Goal: Task Accomplishment & Management: Complete application form

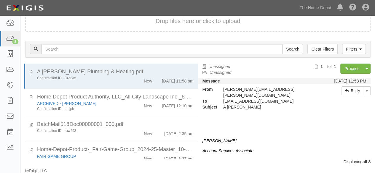
scroll to position [144, 0]
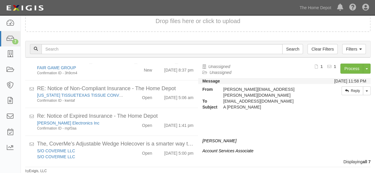
scroll to position [111, 0]
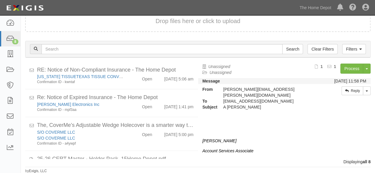
scroll to position [139, 0]
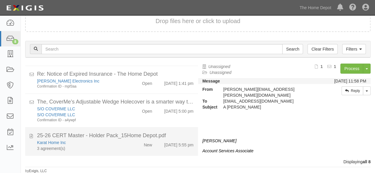
drag, startPoint x: 99, startPoint y: 152, endPoint x: 158, endPoint y: 137, distance: 60.4
click at [100, 151] on li "25-26 CERT Master - Holder Pack_15Home Depot.pdf Karat Home Inc 3 agreement(s) …" at bounding box center [111, 142] width 173 height 28
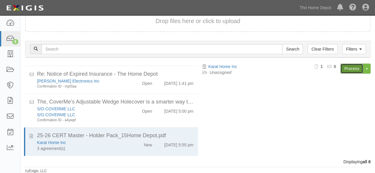
click at [346, 70] on link "Process" at bounding box center [351, 69] width 23 height 10
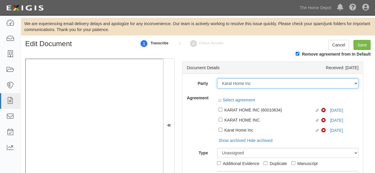
click at [256, 82] on select "1000576868 Ontario Inc. 10 STRAWBERRY STREET 115282 CANADA LTEE 11947907 Canada…" at bounding box center [288, 84] width 142 height 10
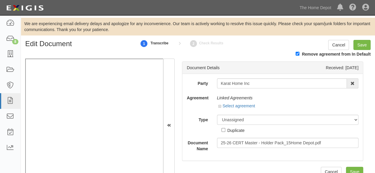
click at [255, 84] on input "Karat Home Inc" at bounding box center [282, 84] width 130 height 10
type input "Karat Home In"
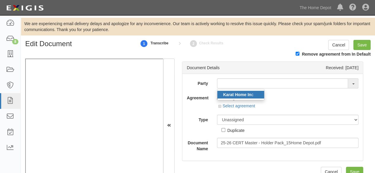
click at [244, 94] on strong "Karat Home In" at bounding box center [237, 94] width 28 height 5
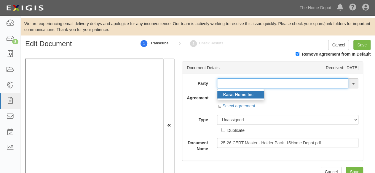
type input "Karat Home Inc"
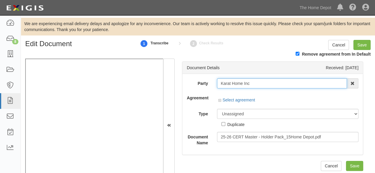
click at [231, 81] on input "Karat Home Inc" at bounding box center [282, 84] width 130 height 10
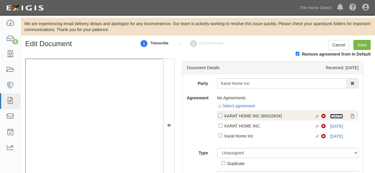
click at [331, 116] on link "6/29/25" at bounding box center [336, 116] width 13 height 5
click at [231, 117] on div "KARAT HOME INC (60010634)" at bounding box center [269, 116] width 90 height 7
click at [222, 117] on input "Linked agreement KARAT HOME INC (60010634) Linked agreement" at bounding box center [220, 116] width 4 height 4
checkbox input "true"
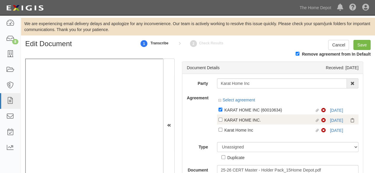
click at [232, 113] on div "KARAT HOME INC." at bounding box center [269, 110] width 90 height 7
click at [222, 112] on input "Linked agreement KARAT HOME INC. Linked agreement" at bounding box center [220, 110] width 4 height 4
checkbox input "true"
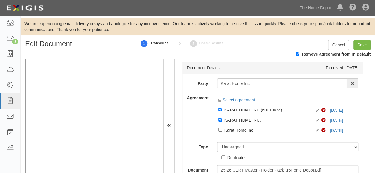
click at [234, 138] on div at bounding box center [288, 136] width 142 height 3
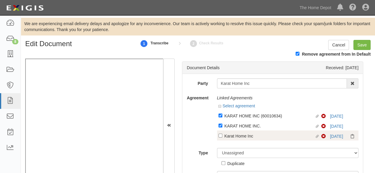
click at [232, 119] on div "Karat Home Inc" at bounding box center [269, 116] width 90 height 7
click at [222, 118] on input "Linked agreement Karat Home Inc Linked agreement" at bounding box center [220, 116] width 4 height 4
checkbox input "true"
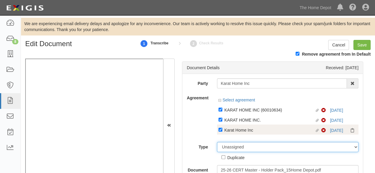
click at [239, 145] on select "Unassigned Binder Cancellation Notice Certificate Contract Endorsement Insuranc…" at bounding box center [288, 147] width 142 height 10
select select "CertificateDetail"
click at [217, 143] on select "Unassigned Binder Cancellation Notice Certificate Contract Endorsement Insuranc…" at bounding box center [288, 147] width 142 height 10
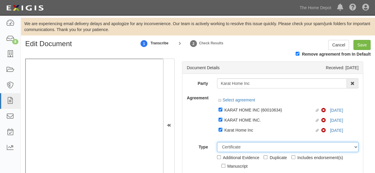
scroll to position [15, 0]
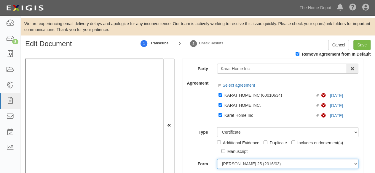
click at [228, 164] on select "ACORD 25 (2016/03) ACORD 101 ACORD 855 NY (2014/05) General" at bounding box center [288, 164] width 142 height 10
select select "GeneralFormDetail"
click at [217, 159] on select "ACORD 25 (2016/03) ACORD 101 ACORD 855 NY (2014/05) General" at bounding box center [288, 164] width 142 height 10
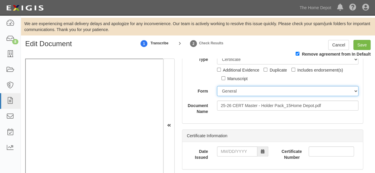
scroll to position [104, 0]
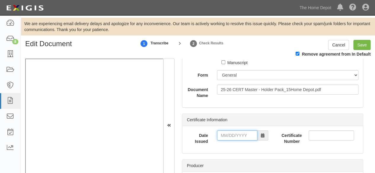
click at [226, 134] on input "Date Issued" at bounding box center [237, 136] width 40 height 10
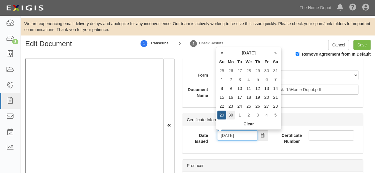
type input "06/30/2025"
click at [231, 113] on td "30" at bounding box center [230, 115] width 9 height 9
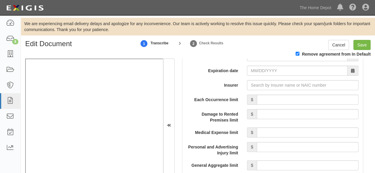
scroll to position [519, 0]
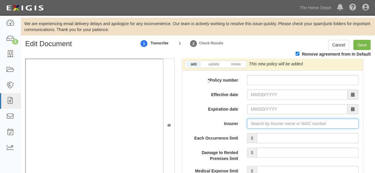
click at [255, 122] on input "Insurer" at bounding box center [302, 124] width 111 height 10
paste input "21407"
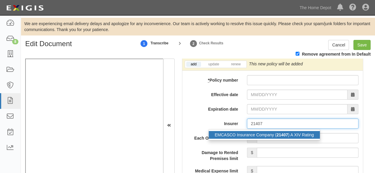
click at [245, 133] on div "EMCASCO Insurance Company ( 21407 ) A XIV Rating" at bounding box center [264, 135] width 111 height 8
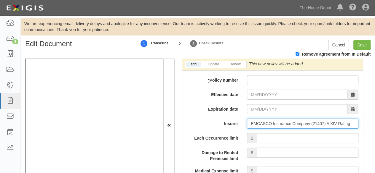
type input "EMCASCO Insurance Company (21407) A XIV Rating"
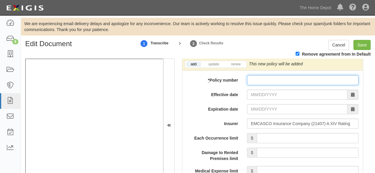
click at [252, 77] on input "* Policy number" at bounding box center [302, 80] width 111 height 10
paste input "6D56763"
type input "6D56763"
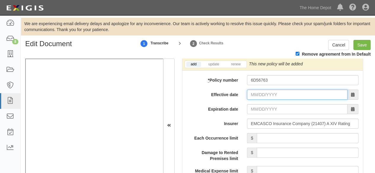
click at [254, 94] on input "Effective date" at bounding box center [297, 95] width 100 height 10
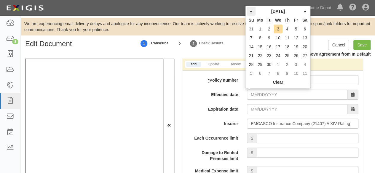
click at [251, 12] on th "«" at bounding box center [251, 11] width 9 height 9
drag, startPoint x: 250, startPoint y: 12, endPoint x: 252, endPoint y: 19, distance: 6.9
click at [250, 12] on th "«" at bounding box center [251, 11] width 9 height 9
click at [252, 73] on td "29" at bounding box center [251, 73] width 9 height 9
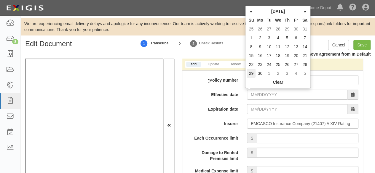
type input "06/29/2025"
type input "06/29/2026"
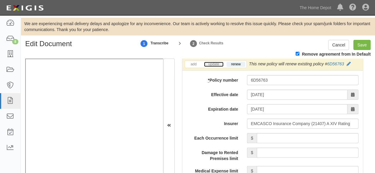
click at [215, 63] on link "update" at bounding box center [214, 64] width 20 height 5
click at [348, 63] on icon at bounding box center [350, 64] width 4 height 4
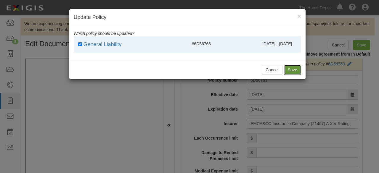
click at [289, 70] on button "Save" at bounding box center [292, 70] width 17 height 10
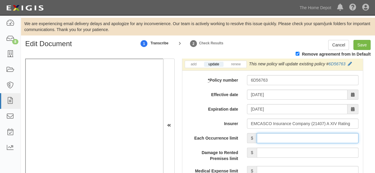
drag, startPoint x: 270, startPoint y: 137, endPoint x: 275, endPoint y: 123, distance: 14.7
click at [271, 136] on input "Each Occurrence limit" at bounding box center [308, 138] width 102 height 10
type input "1,000,000"
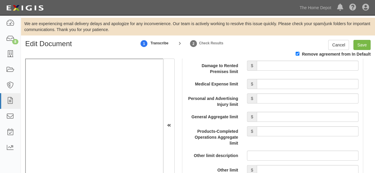
scroll to position [607, 0]
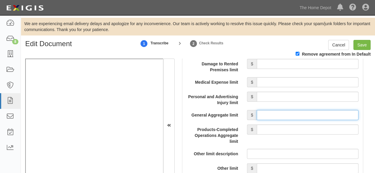
drag, startPoint x: 277, startPoint y: 114, endPoint x: 277, endPoint y: 110, distance: 3.9
click at [277, 114] on input "General Aggregate limit" at bounding box center [308, 115] width 102 height 10
type input "2,000,000"
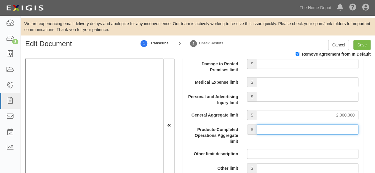
drag, startPoint x: 292, startPoint y: 130, endPoint x: 291, endPoint y: 125, distance: 5.1
click at [291, 128] on input "Products-Completed Operations Aggregate limit" at bounding box center [308, 130] width 102 height 10
type input "2,000,000"
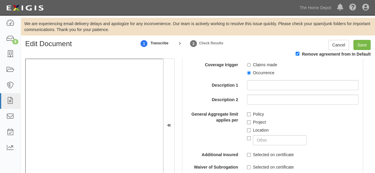
scroll to position [726, 0]
click at [247, 73] on input "Occurrence" at bounding box center [249, 73] width 4 height 4
radio input "true"
click at [247, 113] on input "Policy" at bounding box center [249, 114] width 4 height 4
checkbox input "true"
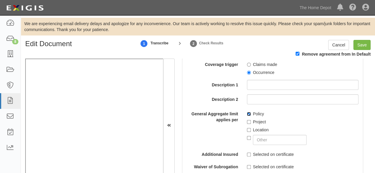
scroll to position [756, 0]
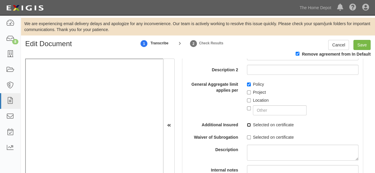
click at [247, 125] on input "Selected on certificate" at bounding box center [249, 125] width 4 height 4
checkbox input "true"
click at [247, 137] on input "Selected on certificate" at bounding box center [249, 138] width 4 height 4
checkbox input "true"
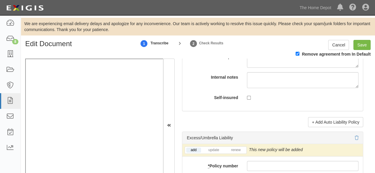
scroll to position [1289, 0]
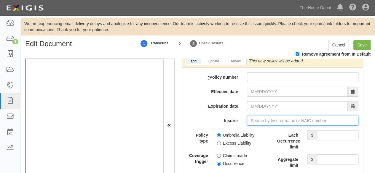
click at [259, 116] on input "Insurer" at bounding box center [302, 121] width 111 height 10
paste input "28932"
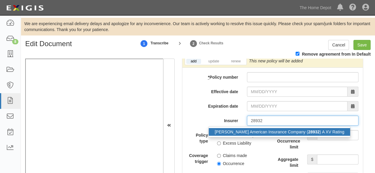
click at [249, 129] on div "Markel American Insurance Company ( 28932 ) A XV Rating" at bounding box center [279, 132] width 141 height 8
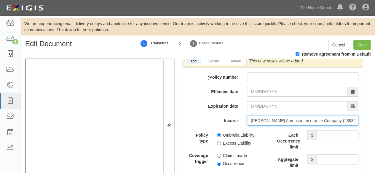
type input "Markel American Insurance Company (28932) A XV Rating"
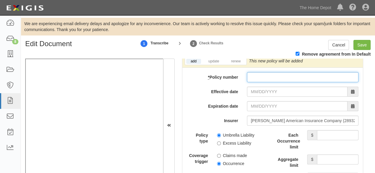
click at [266, 73] on input "* Policy number" at bounding box center [302, 77] width 111 height 10
paste input "0257355071"
type input "0257355071"
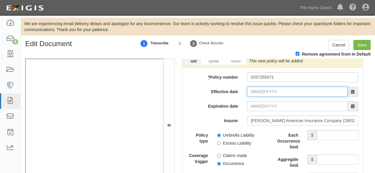
click at [256, 91] on input "Effective date" at bounding box center [297, 92] width 100 height 10
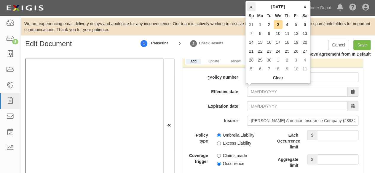
click at [250, 4] on th "«" at bounding box center [251, 6] width 9 height 9
click at [249, 6] on th "«" at bounding box center [251, 6] width 9 height 9
click at [249, 69] on td "29" at bounding box center [251, 69] width 9 height 9
type input "06/29/2025"
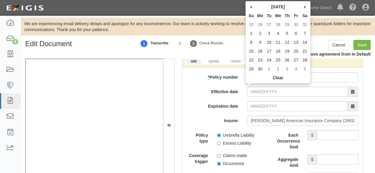
type input "06/29/2026"
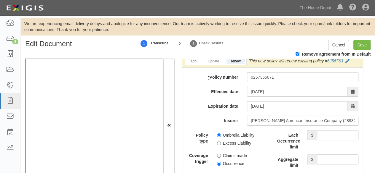
scroll to position [1259, 0]
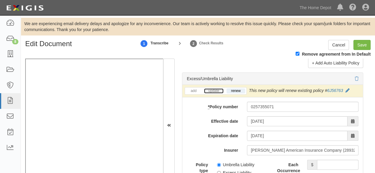
click at [210, 89] on link "update" at bounding box center [214, 91] width 20 height 5
click at [347, 89] on icon at bounding box center [349, 91] width 4 height 4
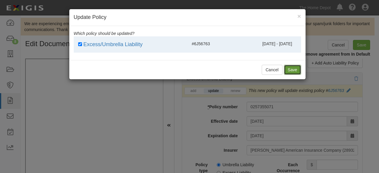
click at [292, 71] on button "Save" at bounding box center [292, 70] width 17 height 10
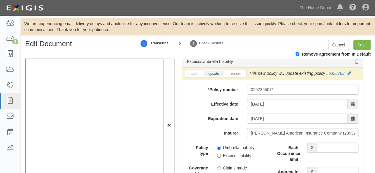
scroll to position [1319, 0]
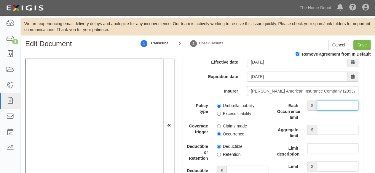
click at [321, 102] on input "Each Occurrence limit" at bounding box center [337, 106] width 41 height 10
type input "3,000,000"
click at [329, 129] on input "Aggregate limit" at bounding box center [337, 130] width 41 height 10
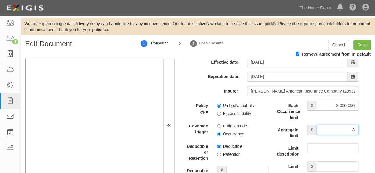
type input "3,000,000"
click at [218, 105] on label "Umbrella Liability" at bounding box center [236, 106] width 38 height 6
click at [218, 105] on input "Umbrella Liability" at bounding box center [219, 106] width 4 height 4
radio input "true"
click at [217, 132] on input "Occurrence" at bounding box center [219, 134] width 4 height 4
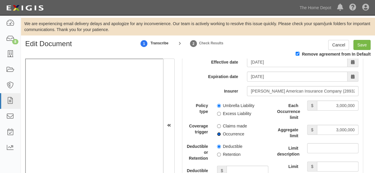
radio input "true"
click at [356, 44] on input "Save" at bounding box center [361, 45] width 17 height 10
type input "1000000"
type input "2000000"
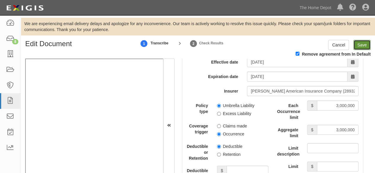
type input "3000000"
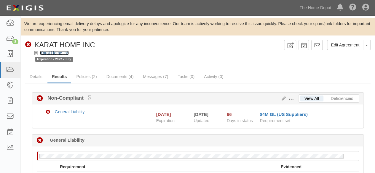
click at [67, 52] on link "Karat Home Inc" at bounding box center [54, 53] width 29 height 5
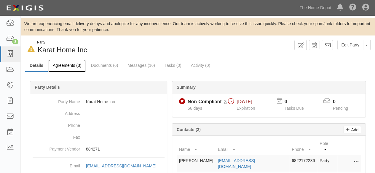
click at [73, 66] on link "Agreements (3)" at bounding box center [66, 66] width 37 height 13
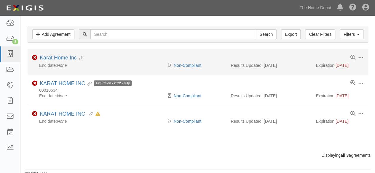
scroll to position [61, 0]
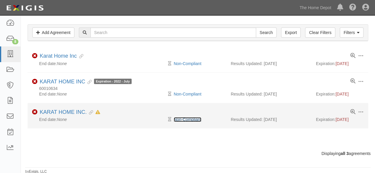
click at [186, 119] on link "Non-Compliant" at bounding box center [188, 119] width 28 height 5
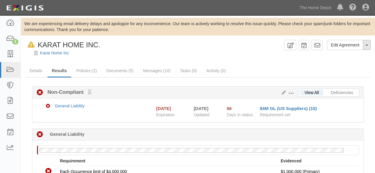
click at [367, 46] on button "Toggle Agreement Dropdown" at bounding box center [367, 45] width 8 height 10
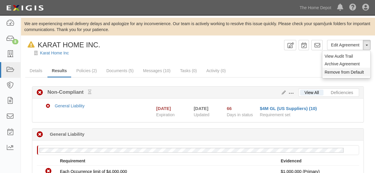
click at [338, 73] on button "Remove from Default" at bounding box center [346, 72] width 48 height 9
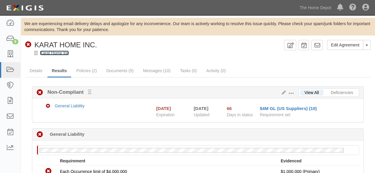
click at [55, 53] on link "Karat Home Inc" at bounding box center [54, 53] width 29 height 5
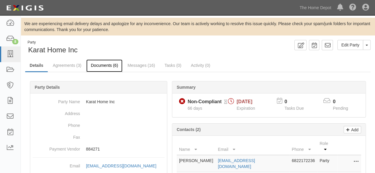
click at [105, 65] on link "Documents (6)" at bounding box center [104, 66] width 36 height 13
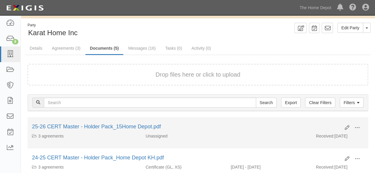
scroll to position [59, 0]
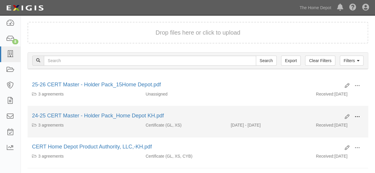
click at [358, 116] on span at bounding box center [356, 116] width 5 height 5
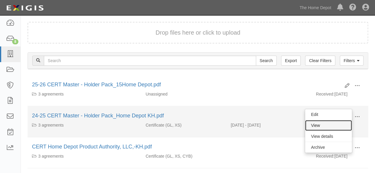
click at [344, 124] on link "View" at bounding box center [328, 125] width 47 height 11
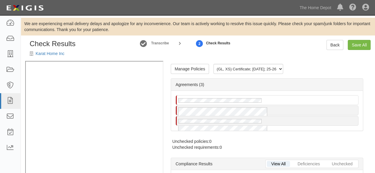
radio input "true"
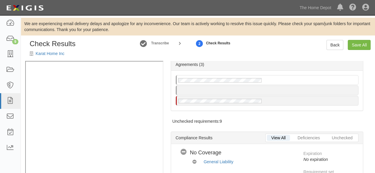
scroll to position [30, 0]
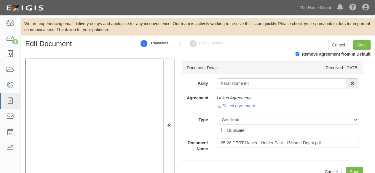
select select "CertificateDetail"
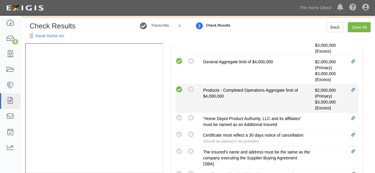
scroll to position [233, 0]
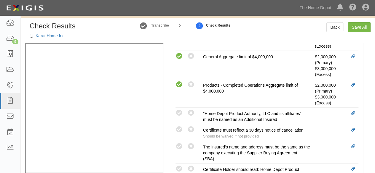
drag, startPoint x: 180, startPoint y: 145, endPoint x: 156, endPoint y: 144, distance: 24.0
click at [179, 145] on icon at bounding box center [178, 146] width 7 height 7
radio input "true"
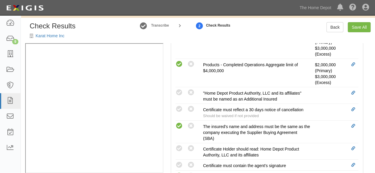
scroll to position [263, 0]
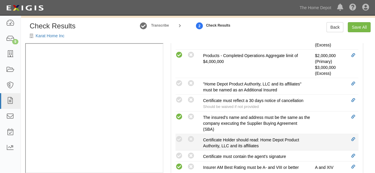
drag, startPoint x: 180, startPoint y: 153, endPoint x: 176, endPoint y: 133, distance: 20.9
click at [179, 153] on icon at bounding box center [178, 156] width 7 height 7
radio input "true"
click at [177, 136] on icon at bounding box center [178, 139] width 7 height 7
radio input "true"
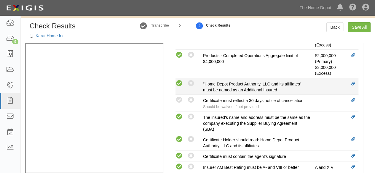
click at [178, 80] on icon at bounding box center [178, 83] width 7 height 7
radio input "true"
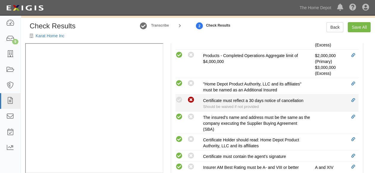
click at [191, 99] on icon at bounding box center [190, 100] width 7 height 7
radio input "true"
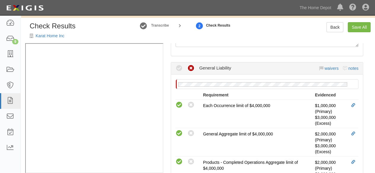
scroll to position [129, 0]
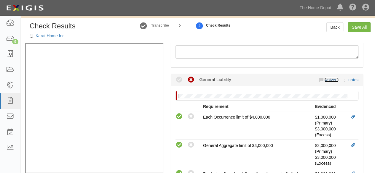
click at [327, 79] on link "waivers" at bounding box center [331, 80] width 14 height 5
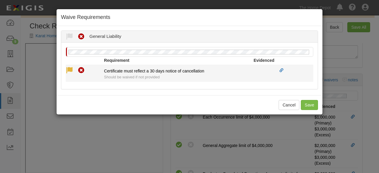
click at [69, 67] on icon at bounding box center [69, 70] width 7 height 7
radio input "true"
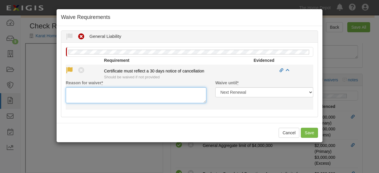
click at [78, 93] on textarea "Reason for waiver *" at bounding box center [136, 95] width 141 height 16
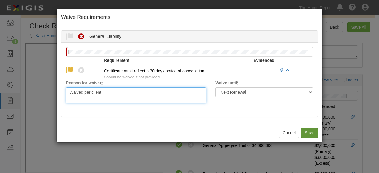
type textarea "Waived per client"
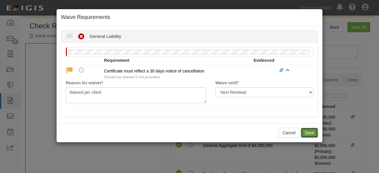
click at [305, 131] on button "Save" at bounding box center [309, 133] width 17 height 10
radio input "true"
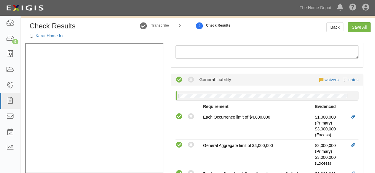
scroll to position [0, 0]
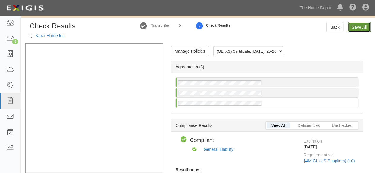
click at [356, 26] on link "Save All" at bounding box center [359, 27] width 23 height 10
radio input "false"
radio input "true"
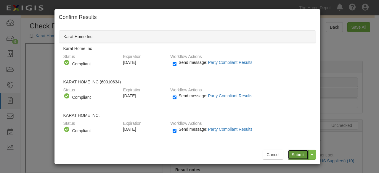
click at [295, 154] on input "Submit" at bounding box center [298, 155] width 21 height 10
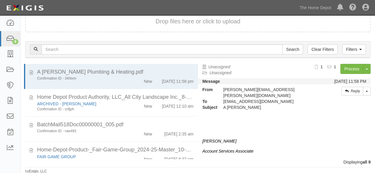
scroll to position [167, 0]
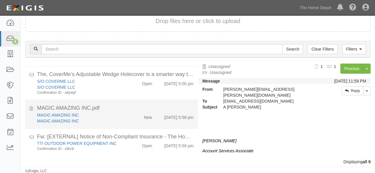
scroll to position [167, 0]
drag, startPoint x: 117, startPoint y: 114, endPoint x: 123, endPoint y: 112, distance: 6.3
click at [117, 114] on div "MAGIC AMAZING INC" at bounding box center [80, 115] width 87 height 6
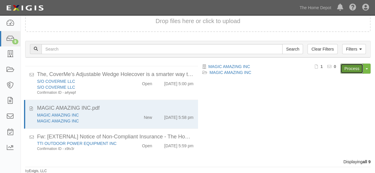
click at [346, 68] on link "Process" at bounding box center [351, 69] width 23 height 10
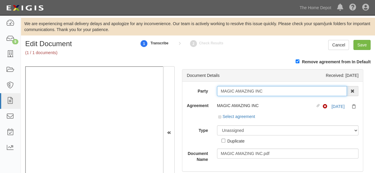
click at [272, 90] on input "MAGIC AMAZING INC" at bounding box center [282, 91] width 130 height 10
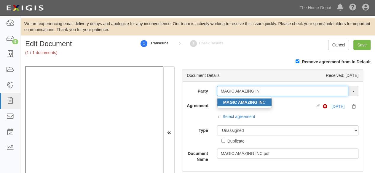
type input "MAGIC AMAZING IN"
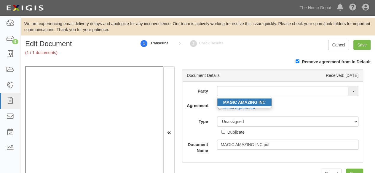
click at [246, 102] on strong "MAGIC AMAZING IN" at bounding box center [242, 102] width 39 height 5
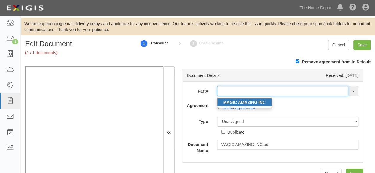
type input "MAGIC AMAZING INC"
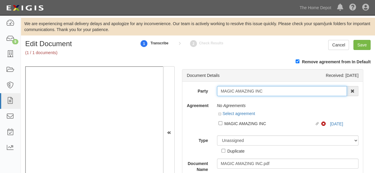
click at [237, 94] on input "MAGIC AMAZING INC" at bounding box center [282, 91] width 130 height 10
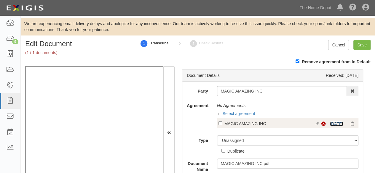
click at [331, 123] on link "6/26/25" at bounding box center [336, 124] width 13 height 5
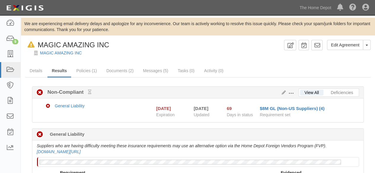
click at [73, 50] on div "MAGIC AMAZING INC" at bounding box center [202, 53] width 345 height 6
click at [72, 54] on link "MAGIC AMAZING INC" at bounding box center [61, 53] width 42 height 5
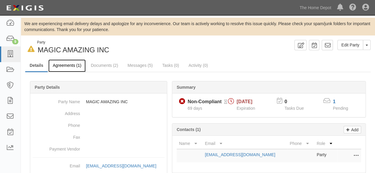
click at [72, 65] on link "Agreements (1)" at bounding box center [66, 66] width 37 height 13
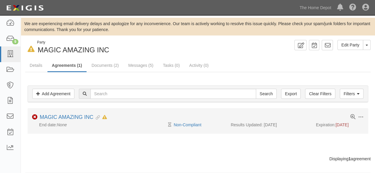
click at [201, 122] on div "Pending Review Non-Compliant" at bounding box center [197, 125] width 57 height 6
drag, startPoint x: 197, startPoint y: 126, endPoint x: 203, endPoint y: 121, distance: 6.9
click at [197, 126] on link "Non-Compliant" at bounding box center [188, 125] width 28 height 5
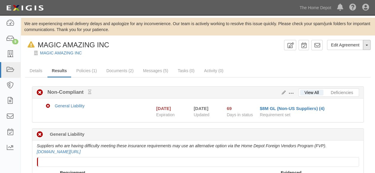
click at [367, 48] on button "Toggle Agreement Dropdown" at bounding box center [367, 45] width 8 height 10
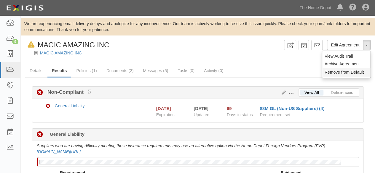
click at [331, 73] on button "Remove from Default" at bounding box center [346, 72] width 48 height 9
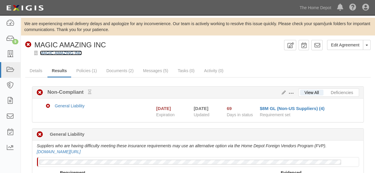
click at [60, 54] on link "MAGIC AMAZING INC" at bounding box center [61, 53] width 42 height 5
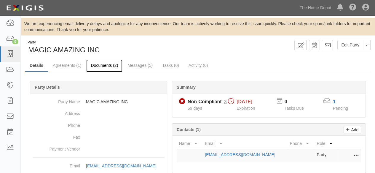
click at [95, 66] on link "Documents (2)" at bounding box center [104, 66] width 36 height 13
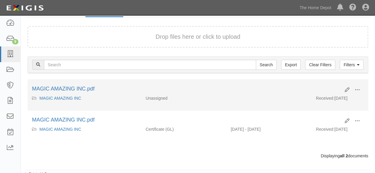
scroll to position [57, 0]
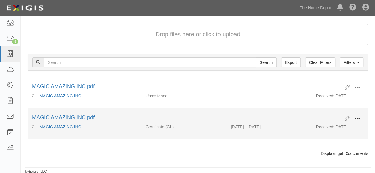
click at [356, 114] on button at bounding box center [357, 119] width 13 height 10
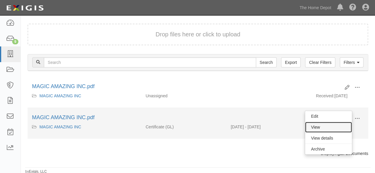
click at [323, 124] on link "View" at bounding box center [328, 127] width 47 height 11
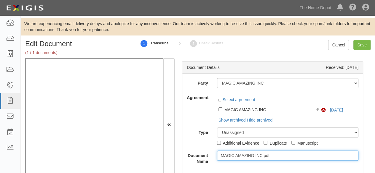
click at [231, 151] on input "MAGIC AMAZING INC.pdf" at bounding box center [288, 156] width 142 height 10
click at [232, 151] on input "MAGIC AMAZING INC.pdf" at bounding box center [288, 156] width 142 height 10
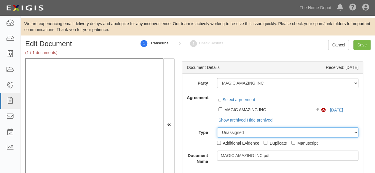
click at [219, 128] on select "Unassigned Binder Cancellation Notice Certificate Contract Endorsement Insuranc…" at bounding box center [288, 133] width 142 height 10
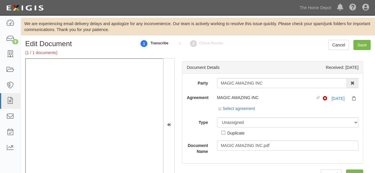
click at [207, 108] on div "Agreement MAGIC AMAZING INC Linked agreement Non-Compliant 6/26/25 Select agree…" at bounding box center [272, 103] width 180 height 20
click at [222, 108] on link "Select agreement" at bounding box center [236, 108] width 37 height 5
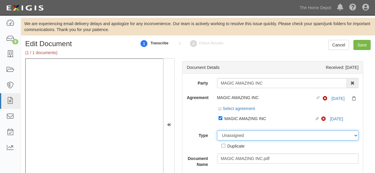
drag, startPoint x: 228, startPoint y: 137, endPoint x: 227, endPoint y: 133, distance: 3.6
click at [227, 136] on select "Unassigned Binder Cancellation Notice Certificate Contract Endorsement Insuranc…" at bounding box center [288, 136] width 142 height 10
select select "CertificateDetail"
click at [217, 131] on select "Unassigned Binder Cancellation Notice Certificate Contract Endorsement Insuranc…" at bounding box center [288, 136] width 142 height 10
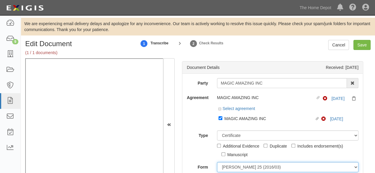
click at [226, 166] on select "ACORD 25 (2016/03) ACORD 101 ACORD 855 NY (2014/05) General" at bounding box center [288, 167] width 142 height 10
select select "GeneralFormDetail"
click at [217, 162] on select "[PERSON_NAME] 25 (2016/03) [PERSON_NAME] 101 [PERSON_NAME] 855 NY (2014/05) Gen…" at bounding box center [288, 167] width 142 height 10
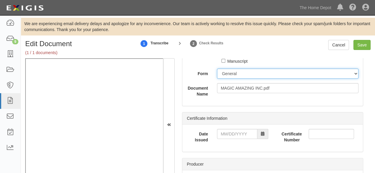
scroll to position [119, 0]
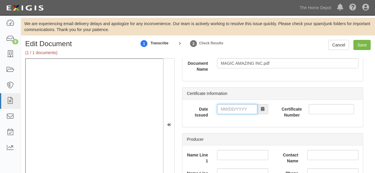
drag, startPoint x: 226, startPoint y: 105, endPoint x: 223, endPoint y: 105, distance: 3.6
click at [226, 105] on input "Date Issued" at bounding box center [237, 109] width 40 height 10
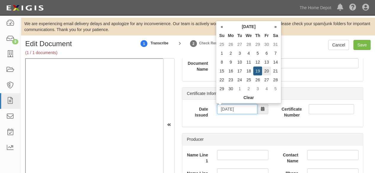
type input "06/20/2025"
click at [268, 74] on td "20" at bounding box center [266, 71] width 9 height 9
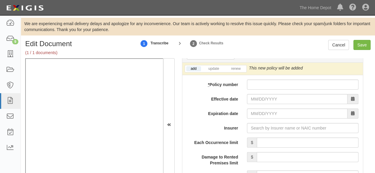
scroll to position [504, 0]
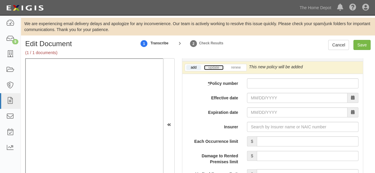
click at [217, 67] on link "update" at bounding box center [214, 67] width 20 height 5
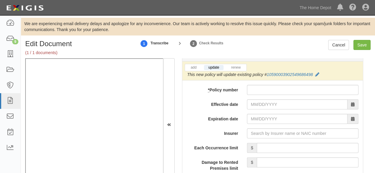
click at [255, 89] on input "* Policy number" at bounding box center [302, 90] width 111 height 10
paste input "10590073903025736167"
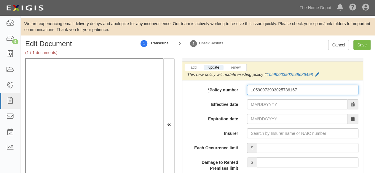
type input "10590073903025736167"
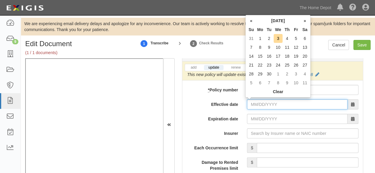
click at [252, 104] on input "Effective date" at bounding box center [297, 105] width 100 height 10
click at [252, 21] on th "«" at bounding box center [251, 20] width 9 height 9
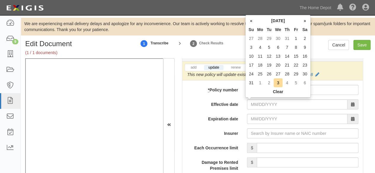
click at [252, 21] on th "«" at bounding box center [251, 20] width 9 height 9
click at [305, 65] on td "21" at bounding box center [304, 65] width 9 height 9
type input "06/21/2025"
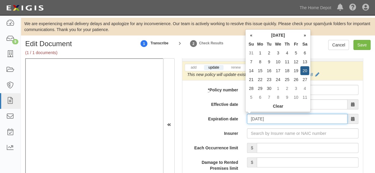
drag, startPoint x: 258, startPoint y: 119, endPoint x: 279, endPoint y: 100, distance: 27.9
click at [258, 119] on input "06/21/2026" at bounding box center [297, 119] width 100 height 10
click at [305, 68] on td "20" at bounding box center [304, 70] width 9 height 9
type input "06/20/2026"
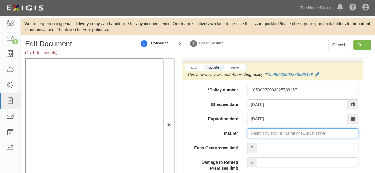
click at [264, 134] on input "Insurer" at bounding box center [302, 134] width 111 height 10
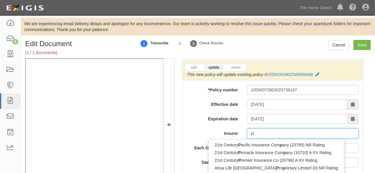
type input "pin"
type input "ping An Health Ins Co of China Ltd (0) A- XII Rating"
type input "ping"
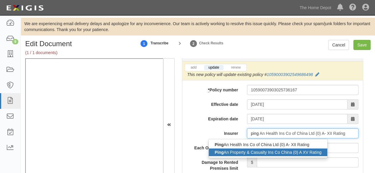
click at [251, 154] on div "Ping An Property & Casualty Ins Co China (0) A XV Rating" at bounding box center [268, 153] width 119 height 8
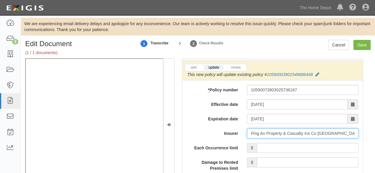
type input "Ping An Property & Casualty Ins Co China (0) A XV Rating"
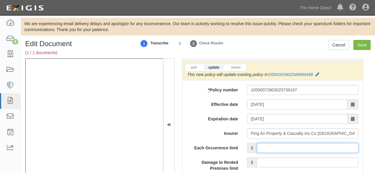
drag, startPoint x: 281, startPoint y: 147, endPoint x: 283, endPoint y: 141, distance: 6.2
click at [282, 146] on input "Each Occurrence limit" at bounding box center [308, 148] width 102 height 10
type input "8,000,000"
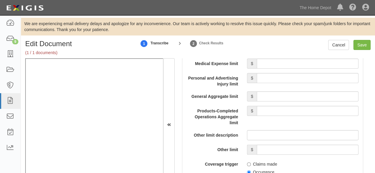
scroll to position [622, 0]
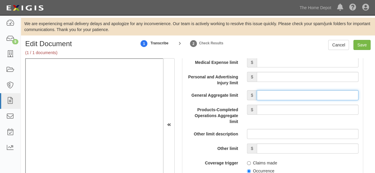
drag, startPoint x: 280, startPoint y: 94, endPoint x: 283, endPoint y: 89, distance: 5.8
click at [280, 94] on input "General Aggregate limit" at bounding box center [308, 95] width 102 height 10
type input "8,000,000"
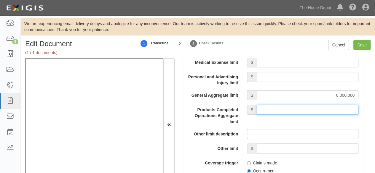
drag, startPoint x: 284, startPoint y: 108, endPoint x: 284, endPoint y: 104, distance: 3.9
click at [284, 108] on input "Products-Completed Operations Aggregate limit" at bounding box center [308, 110] width 102 height 10
type input "8,000,000"
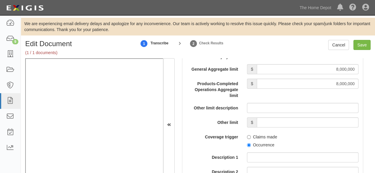
scroll to position [682, 0]
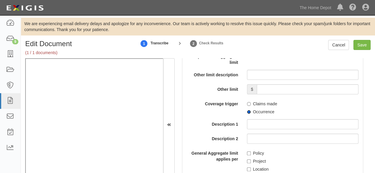
drag, startPoint x: 245, startPoint y: 111, endPoint x: 247, endPoint y: 115, distance: 4.5
click at [247, 113] on label "Occurrence" at bounding box center [260, 112] width 27 height 6
click at [247, 113] on input "Occurrence" at bounding box center [249, 112] width 4 height 4
radio input "true"
click at [247, 153] on input "Policy" at bounding box center [249, 154] width 4 height 4
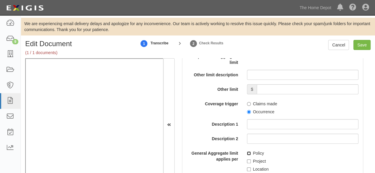
checkbox input "true"
click at [359, 43] on input "Save" at bounding box center [361, 45] width 17 height 10
type input "8000000"
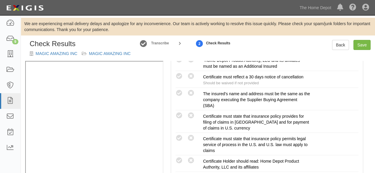
scroll to position [178, 0]
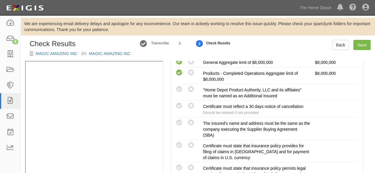
drag, startPoint x: 180, startPoint y: 122, endPoint x: 169, endPoint y: 123, distance: 10.4
click at [180, 122] on icon at bounding box center [178, 122] width 7 height 7
radio input "true"
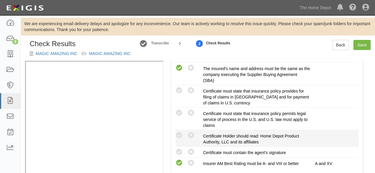
scroll to position [237, 0]
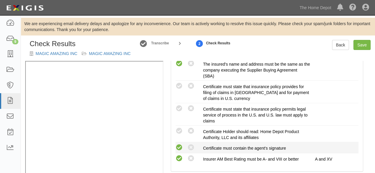
click at [179, 146] on icon at bounding box center [178, 147] width 7 height 7
radio input "true"
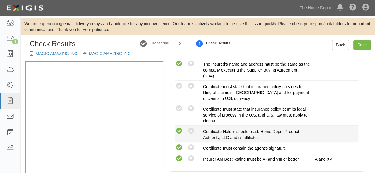
scroll to position [207, 0]
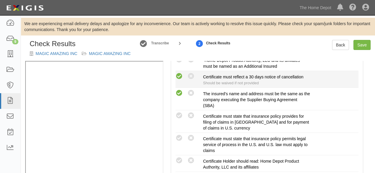
click at [180, 75] on icon at bounding box center [178, 76] width 7 height 7
radio input "true"
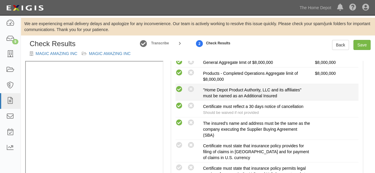
click at [178, 89] on icon at bounding box center [178, 89] width 7 height 7
radio input "true"
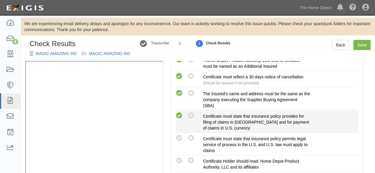
click at [180, 116] on icon at bounding box center [178, 115] width 7 height 7
radio input "true"
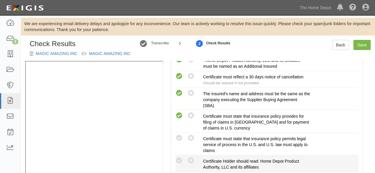
drag, startPoint x: 192, startPoint y: 136, endPoint x: 193, endPoint y: 154, distance: 18.4
click at [192, 139] on icon at bounding box center [190, 138] width 7 height 7
radio input "true"
click at [192, 158] on icon at bounding box center [190, 160] width 7 height 7
radio input "true"
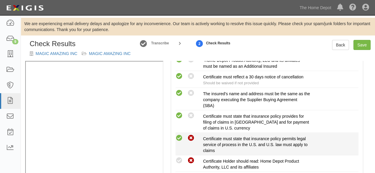
click at [177, 137] on icon at bounding box center [178, 138] width 7 height 7
radio input "true"
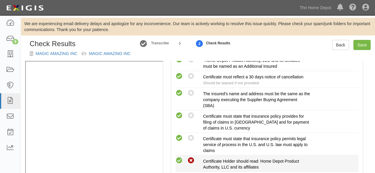
click at [181, 157] on icon at bounding box center [178, 160] width 7 height 7
radio input "true"
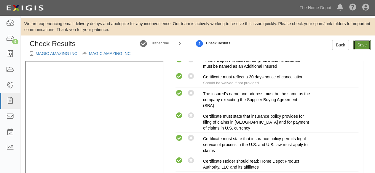
click at [357, 48] on link "Save" at bounding box center [361, 45] width 17 height 10
radio input "true"
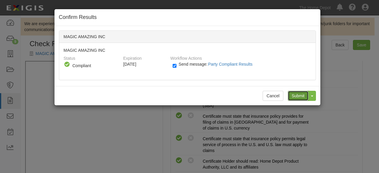
click at [298, 96] on input "Submit" at bounding box center [298, 96] width 21 height 10
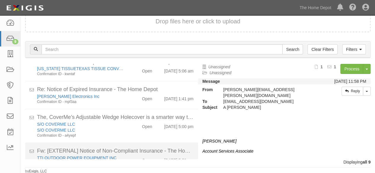
scroll to position [166, 0]
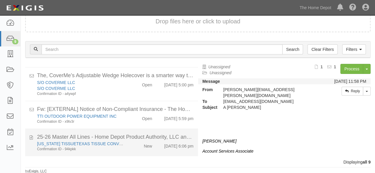
click at [129, 147] on div "New" at bounding box center [143, 145] width 28 height 8
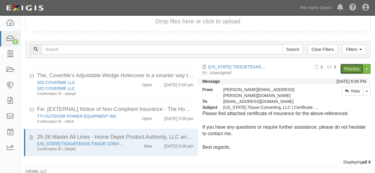
click at [341, 69] on link "Process" at bounding box center [351, 69] width 23 height 10
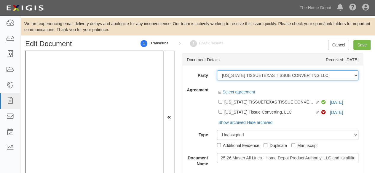
click at [321, 75] on select "1000576868 Ontario Inc. [STREET_ADDRESS] LTEE 11947907 Canada Inc. (MOD LIGHTIN…" at bounding box center [288, 76] width 142 height 10
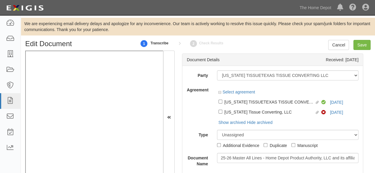
click at [316, 84] on div "Party 1000576868 Ontario Inc. 10 STRAWBERRY STREET 115282 CANADA LTEE 11947907 …" at bounding box center [273, 119] width 172 height 97
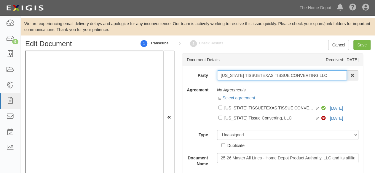
click at [323, 76] on input "[US_STATE] TISSUETEXAS TISSUE CONVERTING LLC" at bounding box center [282, 76] width 130 height 10
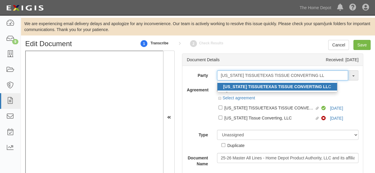
type input "TEXAS TISSUETEXAS TISSUE CONVERTING LL"
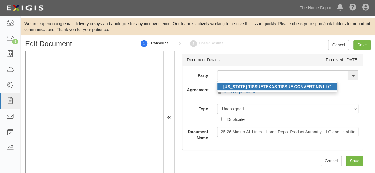
click at [294, 86] on strong "TEXAS TISSUETEXAS TISSUE CONVERTING LL" at bounding box center [275, 86] width 105 height 5
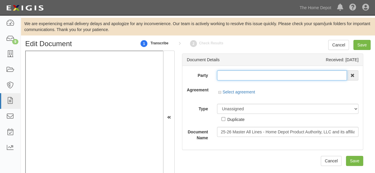
type input "[US_STATE] TISSUETEXAS TISSUE CONVERTING LLC"
click at [256, 77] on input "[US_STATE] TISSUETEXAS TISSUE CONVERTING LLC" at bounding box center [282, 76] width 130 height 10
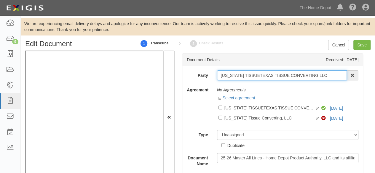
click at [256, 77] on input "[US_STATE] TISSUETEXAS TISSUE CONVERTING LLC" at bounding box center [282, 76] width 130 height 10
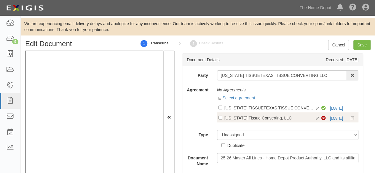
click at [256, 110] on div "[US_STATE] TISSUETEXAS TISSUE CONVERTING LLC" at bounding box center [269, 108] width 90 height 7
click at [222, 110] on input "Linked agreement TEXAS TISSUETEXAS TISSUE CONVERTING LLC Linked agreement" at bounding box center [220, 108] width 4 height 4
checkbox input "true"
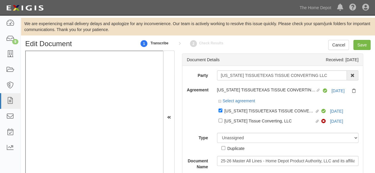
click at [331, 103] on div "Select agreement" at bounding box center [288, 101] width 142 height 7
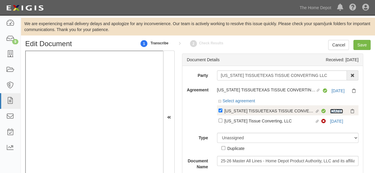
click at [331, 112] on link "3/1/26" at bounding box center [336, 111] width 13 height 5
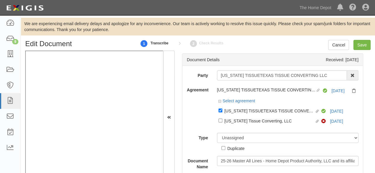
drag, startPoint x: 233, startPoint y: 123, endPoint x: 232, endPoint y: 129, distance: 6.6
click at [233, 114] on div "Texas Tissue Converting, LLC" at bounding box center [269, 111] width 90 height 7
click at [222, 113] on input "Linked agreement Texas Tissue Converting, LLC Linked agreement" at bounding box center [220, 111] width 4 height 4
checkbox input "true"
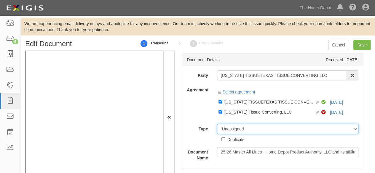
drag, startPoint x: 231, startPoint y: 136, endPoint x: 233, endPoint y: 128, distance: 8.1
click at [231, 136] on div "Unassigned Binder Cancellation Notice Certificate Contract Endorsement Insuranc…" at bounding box center [287, 133] width 151 height 19
select select "CertificateDetail"
click at [217, 124] on select "Unassigned Binder Cancellation Notice Certificate Contract Endorsement Insuranc…" at bounding box center [288, 129] width 142 height 10
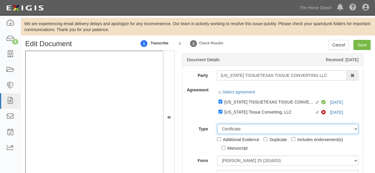
scroll to position [30, 0]
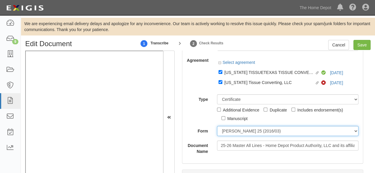
click at [230, 132] on select "ACORD 25 (2016/03) ACORD 101 ACORD 855 NY (2014/05) General" at bounding box center [288, 131] width 142 height 10
select select "GeneralFormDetail"
click at [217, 126] on select "ACORD 25 (2016/03) ACORD 101 ACORD 855 NY (2014/05) General" at bounding box center [288, 131] width 142 height 10
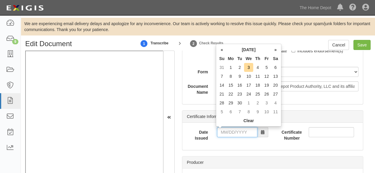
click at [230, 132] on input "Date Issued" at bounding box center [237, 132] width 40 height 10
click at [268, 65] on td "5" at bounding box center [266, 67] width 9 height 9
click at [230, 129] on input "09/05/2025" at bounding box center [237, 132] width 40 height 10
click at [222, 51] on th "«" at bounding box center [221, 49] width 9 height 9
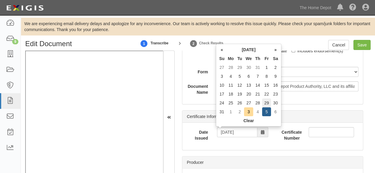
click at [266, 102] on td "29" at bounding box center [266, 103] width 9 height 9
type input "08/29/2025"
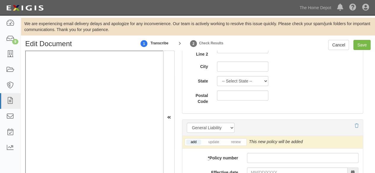
scroll to position [504, 0]
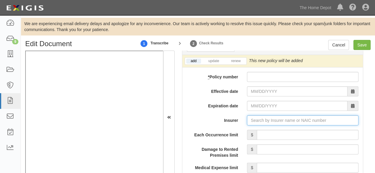
click at [251, 120] on input "Insurer" at bounding box center [302, 121] width 111 height 10
paste input "11551"
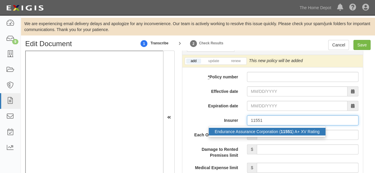
click at [242, 131] on div "Endurance Assurance Corporation ( 11551 ) A+ XV Rating" at bounding box center [267, 132] width 117 height 8
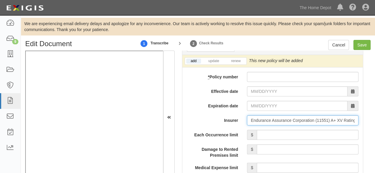
type input "Endurance Assurance Corporation (11551) A+ XV Rating"
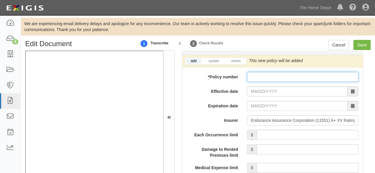
click at [267, 77] on input "* Policy number" at bounding box center [302, 77] width 111 height 10
paste input "MMG0003378400"
type input "MMG0003378400"
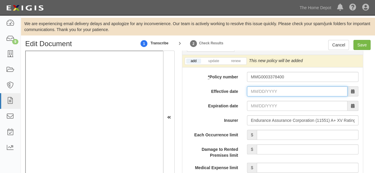
click at [264, 89] on input "Effective date" at bounding box center [297, 92] width 100 height 10
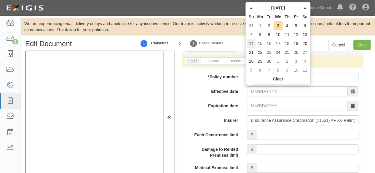
click at [255, 41] on td "14" at bounding box center [251, 43] width 9 height 9
type input "09/14/2025"
type input "09/14/2026"
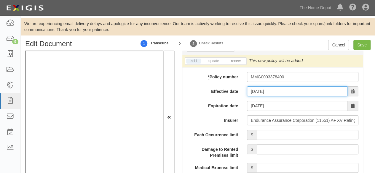
click at [252, 90] on input "09/14/2025" at bounding box center [297, 92] width 100 height 10
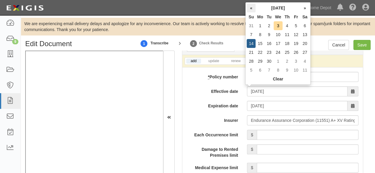
click at [252, 11] on th "«" at bounding box center [251, 8] width 9 height 9
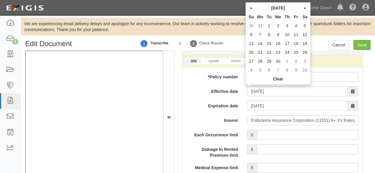
click at [252, 11] on th "«" at bounding box center [251, 8] width 9 height 9
click at [304, 26] on td "1" at bounding box center [304, 25] width 9 height 9
type input "03/01/2025"
type input "03/01/2026"
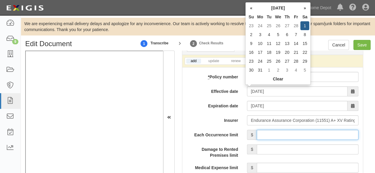
drag, startPoint x: 305, startPoint y: 136, endPoint x: 305, endPoint y: 131, distance: 5.0
click at [305, 135] on input "Each Occurrence limit" at bounding box center [308, 135] width 102 height 10
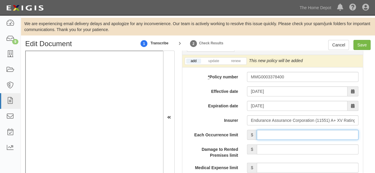
type input "1,000,000"
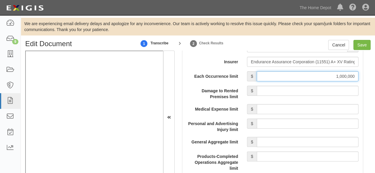
scroll to position [563, 0]
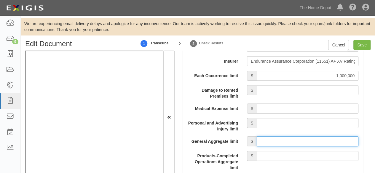
click at [288, 141] on input "General Aggregate limit" at bounding box center [308, 142] width 102 height 10
type input "2,000,000"
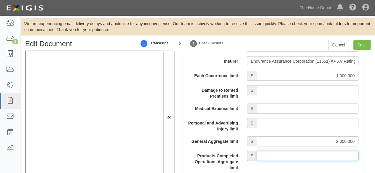
drag, startPoint x: 295, startPoint y: 154, endPoint x: 295, endPoint y: 150, distance: 4.5
click at [295, 152] on input "Products-Completed Operations Aggregate limit" at bounding box center [308, 156] width 102 height 10
type input "2,000,000"
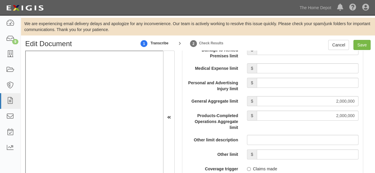
scroll to position [652, 0]
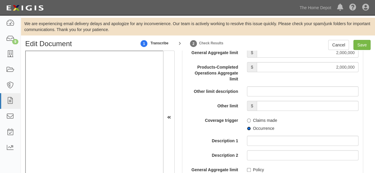
click at [247, 127] on input "Occurrence" at bounding box center [249, 129] width 4 height 4
radio input "true"
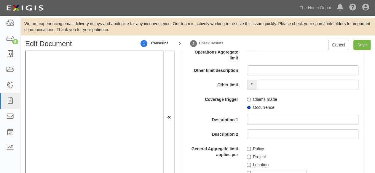
scroll to position [682, 0]
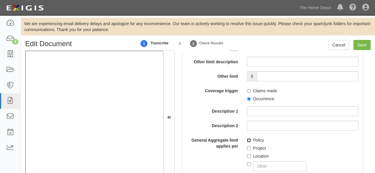
click at [247, 139] on input "Policy" at bounding box center [249, 141] width 4 height 4
checkbox input "true"
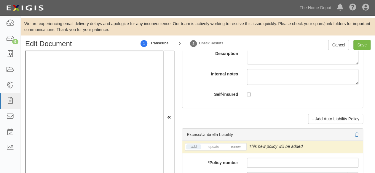
scroll to position [1274, 0]
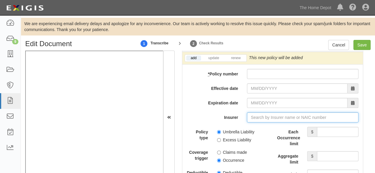
click at [252, 115] on input "Insurer" at bounding box center [302, 118] width 111 height 10
paste input "11551"
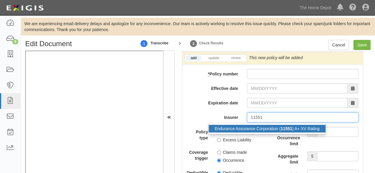
click at [245, 127] on div "Endurance Assurance Corporation ( 11551 ) A+ XV Rating" at bounding box center [267, 129] width 117 height 8
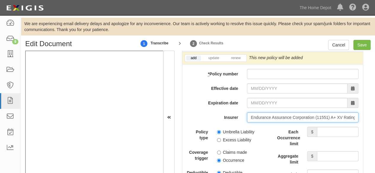
type input "Endurance Assurance Corporation (11551) A+ XV Rating"
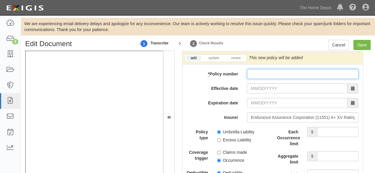
paste input "MMU30080726500"
drag, startPoint x: 267, startPoint y: 72, endPoint x: 264, endPoint y: 76, distance: 5.2
click at [267, 72] on input "* Policy number" at bounding box center [302, 74] width 111 height 10
type input "MMU30080726500"
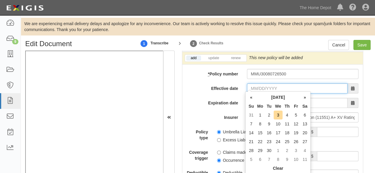
click at [257, 84] on input "Effective date" at bounding box center [297, 89] width 100 height 10
click at [252, 97] on th "«" at bounding box center [251, 97] width 9 height 9
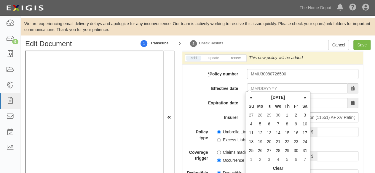
click at [252, 97] on th "«" at bounding box center [251, 97] width 9 height 9
drag, startPoint x: 304, startPoint y: 115, endPoint x: 300, endPoint y: 113, distance: 4.3
click at [305, 115] on td "1" at bounding box center [304, 115] width 9 height 9
type input "03/01/2025"
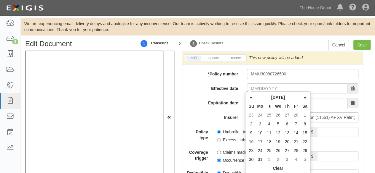
type input "03/01/2026"
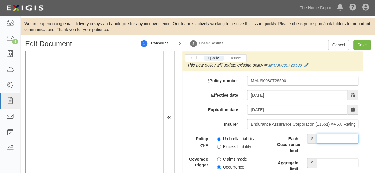
click at [321, 134] on input "Each Occurrence limit" at bounding box center [337, 139] width 41 height 10
type input "10,000,000"
drag, startPoint x: 323, startPoint y: 159, endPoint x: 322, endPoint y: 155, distance: 3.5
click at [322, 158] on input "Aggregate limit" at bounding box center [337, 163] width 41 height 10
type input "10,000,000"
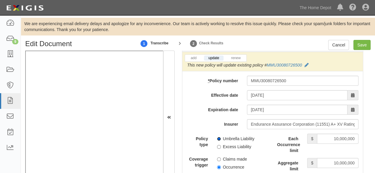
drag, startPoint x: 217, startPoint y: 137, endPoint x: 214, endPoint y: 152, distance: 15.9
click at [217, 137] on input "Umbrella Liability" at bounding box center [219, 139] width 4 height 4
radio input "true"
click at [217, 166] on input "Occurrence" at bounding box center [219, 168] width 4 height 4
radio input "true"
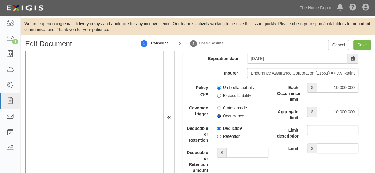
scroll to position [1333, 0]
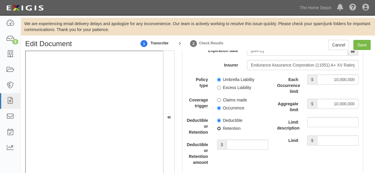
drag, startPoint x: 218, startPoint y: 125, endPoint x: 233, endPoint y: 141, distance: 21.4
click at [219, 127] on input "Retention" at bounding box center [219, 129] width 4 height 4
radio input "true"
click at [233, 141] on input "Deductible or Retention amount" at bounding box center [246, 145] width 41 height 10
type input "10,000"
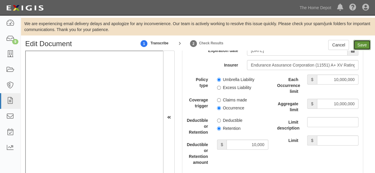
click at [362, 47] on input "Save" at bounding box center [361, 45] width 17 height 10
type input "1000000"
type input "2000000"
type input "10000"
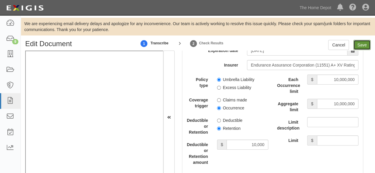
type input "10000000"
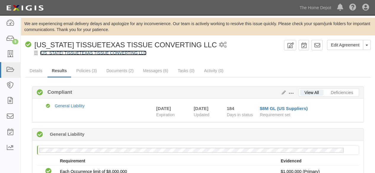
click at [54, 54] on link "[US_STATE] TISSUETEXAS TISSUE CONVERTING LLC" at bounding box center [93, 53] width 106 height 5
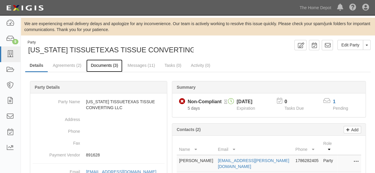
click at [100, 66] on link "Documents (3)" at bounding box center [104, 66] width 36 height 13
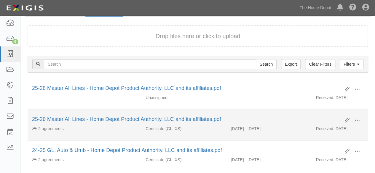
scroll to position [59, 0]
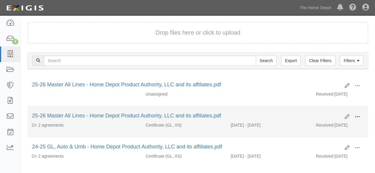
click at [357, 115] on span at bounding box center [356, 116] width 5 height 5
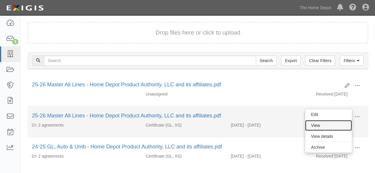
click at [321, 127] on link "View" at bounding box center [328, 125] width 47 height 11
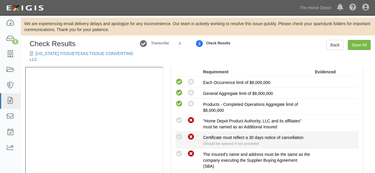
scroll to position [237, 0]
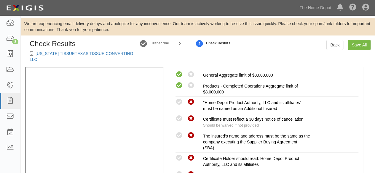
drag, startPoint x: 180, startPoint y: 128, endPoint x: 168, endPoint y: 131, distance: 12.1
click at [180, 132] on icon at bounding box center [178, 135] width 7 height 7
radio input "true"
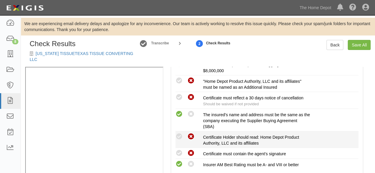
scroll to position [267, 0]
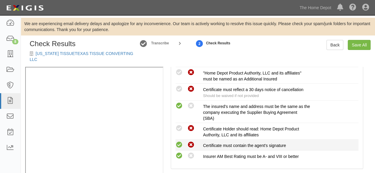
click at [179, 142] on icon at bounding box center [178, 145] width 7 height 7
radio input "true"
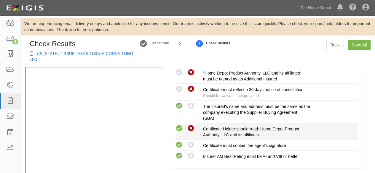
click at [180, 125] on icon at bounding box center [178, 128] width 7 height 7
radio input "true"
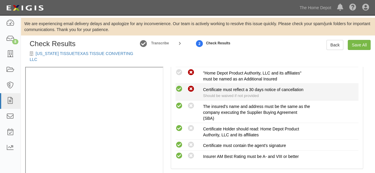
click at [180, 86] on icon at bounding box center [178, 89] width 7 height 7
radio input "true"
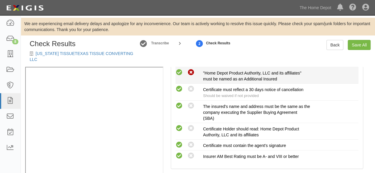
click at [178, 69] on icon at bounding box center [178, 72] width 7 height 7
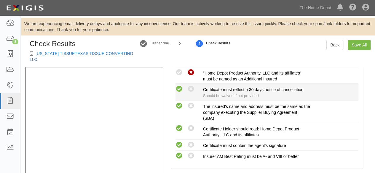
radio input "true"
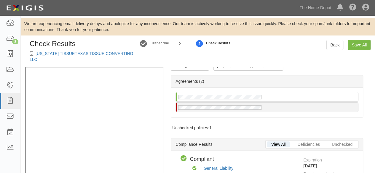
scroll to position [0, 0]
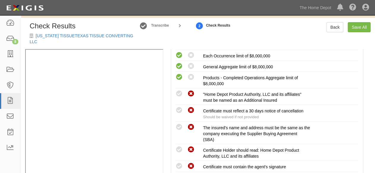
scroll to position [237, 0]
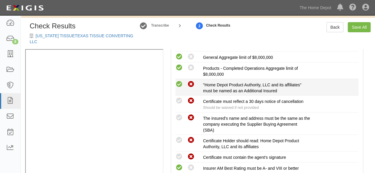
click at [179, 81] on icon at bounding box center [178, 84] width 7 height 7
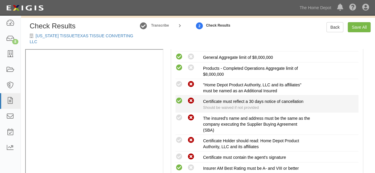
radio input "true"
click at [177, 97] on icon at bounding box center [178, 100] width 7 height 7
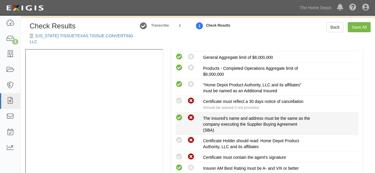
radio input "true"
click at [179, 114] on icon at bounding box center [178, 117] width 7 height 7
radio input "true"
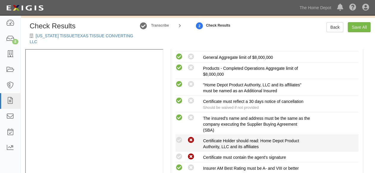
drag, startPoint x: 177, startPoint y: 132, endPoint x: 177, endPoint y: 141, distance: 8.3
click at [177, 137] on icon at bounding box center [178, 140] width 7 height 7
radio input "true"
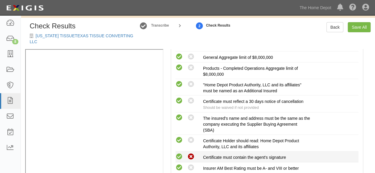
click at [179, 153] on icon at bounding box center [178, 156] width 7 height 7
radio input "true"
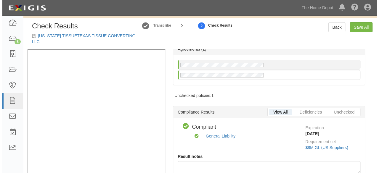
scroll to position [0, 0]
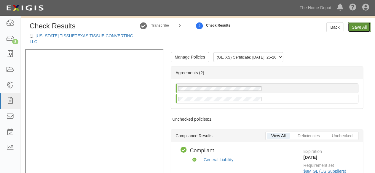
click at [356, 25] on link "Save All" at bounding box center [359, 27] width 23 height 10
radio input "false"
radio input "true"
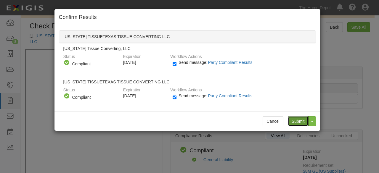
drag, startPoint x: 298, startPoint y: 121, endPoint x: 242, endPoint y: 72, distance: 75.1
click at [298, 121] on input "Submit" at bounding box center [298, 121] width 21 height 10
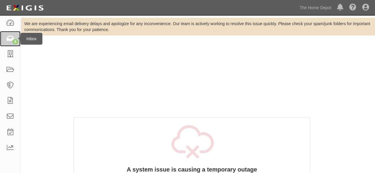
click at [12, 40] on icon at bounding box center [10, 39] width 8 height 7
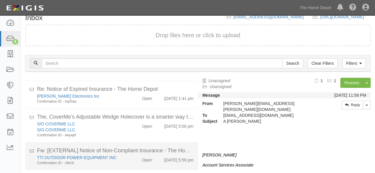
scroll to position [40, 0]
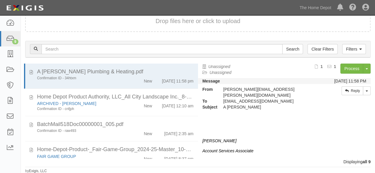
scroll to position [166, 0]
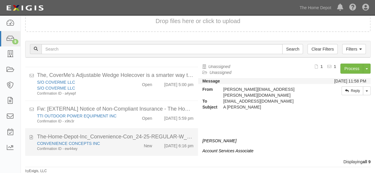
click at [127, 148] on div "CONVENIENCE CONCEPTS INC Confirmation ID - ew44wy New [DATE] 6:16 pm" at bounding box center [115, 146] width 165 height 11
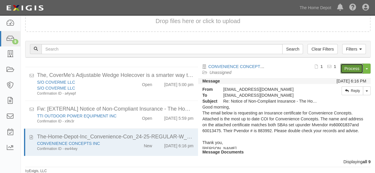
click at [343, 68] on link "Process" at bounding box center [351, 69] width 23 height 10
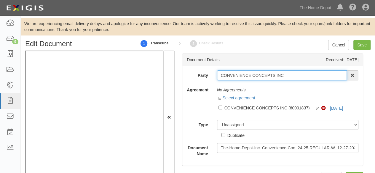
click at [287, 77] on input "CONVENIENCE CONCEPTS INC" at bounding box center [282, 76] width 130 height 10
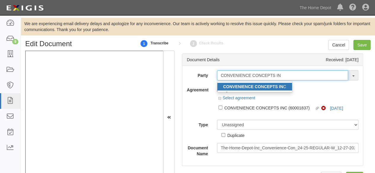
type input "CONVENIENCE CONCEPTS IN"
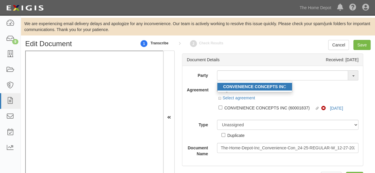
click at [275, 89] on strong "CONVENIENCE CONCEPTS IN" at bounding box center [253, 86] width 60 height 5
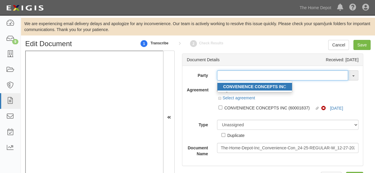
type input "CONVENIENCE CONCEPTS INC"
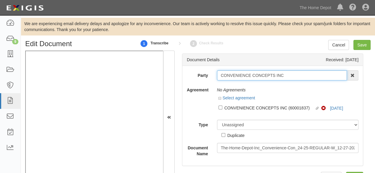
click at [239, 73] on input "CONVENIENCE CONCEPTS INC" at bounding box center [282, 76] width 130 height 10
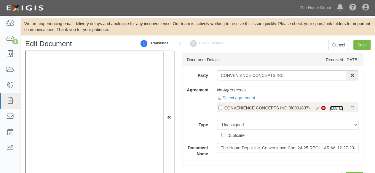
click at [337, 107] on link "[DATE]" at bounding box center [336, 108] width 13 height 5
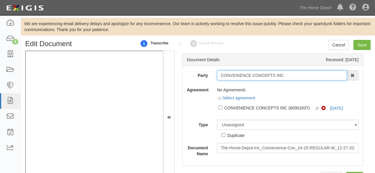
click at [241, 78] on input "CONVENIENCE CONCEPTS INC" at bounding box center [282, 76] width 130 height 10
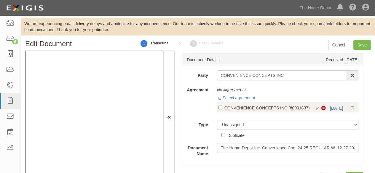
click at [252, 110] on div "CONVENIENCE CONCEPTS INC (60001837)" at bounding box center [269, 108] width 90 height 7
click at [222, 110] on input "Linked agreement CONVENIENCE CONCEPTS INC (60001837) Linked agreement" at bounding box center [220, 108] width 4 height 4
checkbox input "true"
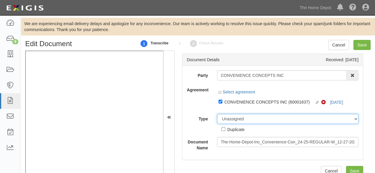
drag, startPoint x: 246, startPoint y: 119, endPoint x: 246, endPoint y: 115, distance: 3.6
click at [246, 119] on select "Unassigned Binder Cancellation Notice Certificate Contract Endorsement Insuranc…" at bounding box center [288, 119] width 142 height 10
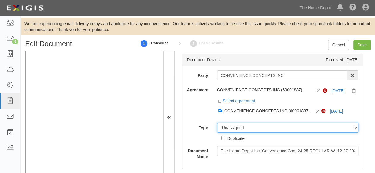
select select "CertificateDetail"
click at [217, 123] on select "Unassigned Binder Cancellation Notice Certificate Contract Endorsement Insuranc…" at bounding box center [288, 128] width 142 height 10
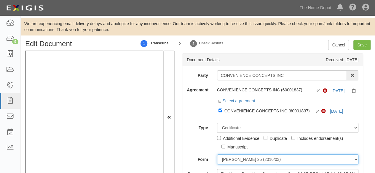
click at [236, 159] on select "ACORD 25 (2016/03) ACORD 101 ACORD 855 NY (2014/05) General" at bounding box center [288, 160] width 142 height 10
click at [217, 155] on select "ACORD 25 (2016/03) ACORD 101 ACORD 855 NY (2014/05) General" at bounding box center [288, 160] width 142 height 10
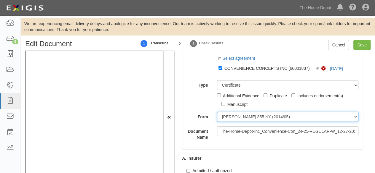
scroll to position [59, 0]
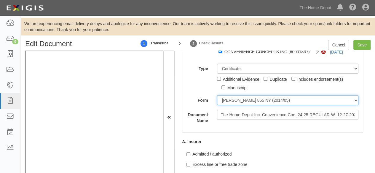
click at [238, 97] on select "ACORD 25 (2016/03) ACORD 101 ACORD 855 NY (2014/05) General" at bounding box center [288, 100] width 142 height 10
select select "GeneralFormDetail"
click at [217, 95] on select "ACORD 25 (2016/03) ACORD 101 ACORD 855 NY (2014/05) General" at bounding box center [288, 100] width 142 height 10
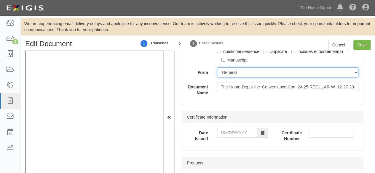
scroll to position [89, 0]
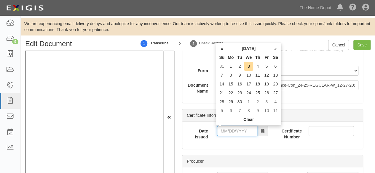
click at [231, 132] on input "Date Issued" at bounding box center [237, 131] width 40 height 10
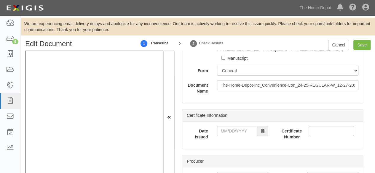
click at [193, 98] on div "Party CONVENIENCE CONCEPTS INC CONVENIENCE CONCEPTS IN C 1000576868 Ontario Inc…" at bounding box center [272, 40] width 180 height 126
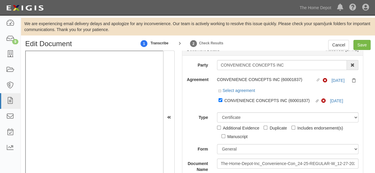
scroll to position [0, 0]
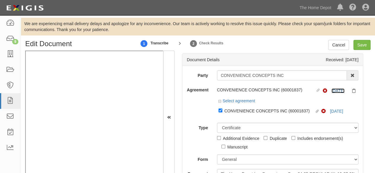
click at [338, 92] on link "8/31/26" at bounding box center [337, 91] width 13 height 5
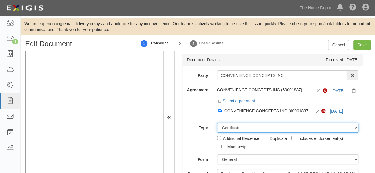
click at [236, 131] on select "Unassigned Binder Cancellation Notice Certificate Contract Endorsement Insuranc…" at bounding box center [288, 128] width 142 height 10
select select "OtherDetail"
click at [217, 123] on select "Unassigned Binder Cancellation Notice Certificate Contract Endorsement Insuranc…" at bounding box center [288, 128] width 142 height 10
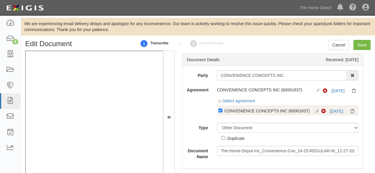
click at [237, 109] on div "CONVENIENCE CONCEPTS INC (60001837)" at bounding box center [269, 111] width 90 height 7
click at [222, 109] on input "Linked agreement CONVENIENCE CONCEPTS INC (60001837) Linked agreement" at bounding box center [220, 111] width 4 height 4
checkbox input "false"
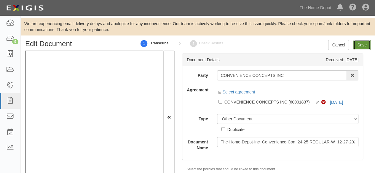
click at [358, 47] on input "Save" at bounding box center [361, 45] width 17 height 10
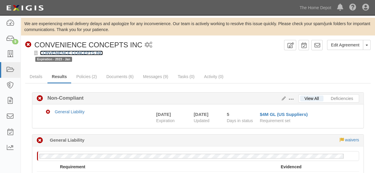
click at [95, 54] on link "CONVENIENCE CONCEPTS INC" at bounding box center [71, 53] width 63 height 5
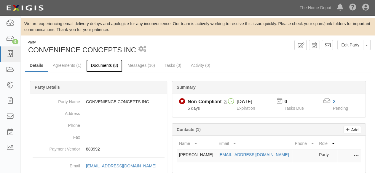
click at [100, 65] on link "Documents (8)" at bounding box center [104, 66] width 36 height 13
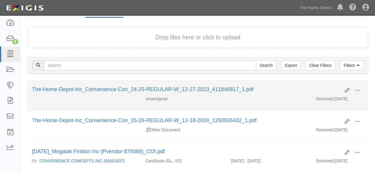
scroll to position [59, 0]
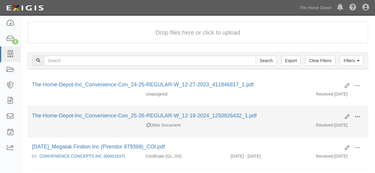
click at [356, 115] on span at bounding box center [356, 116] width 5 height 5
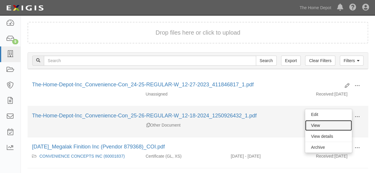
click at [333, 122] on link "View" at bounding box center [328, 125] width 47 height 11
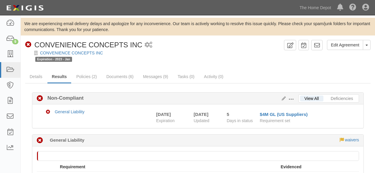
click at [95, 54] on link "CONVENIENCE CONCEPTS INC" at bounding box center [71, 53] width 63 height 5
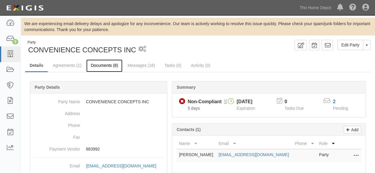
click at [99, 66] on link "Documents (8)" at bounding box center [104, 66] width 36 height 13
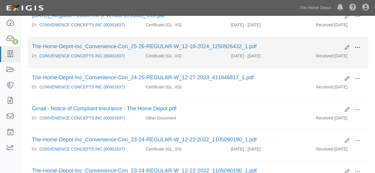
scroll to position [207, 0]
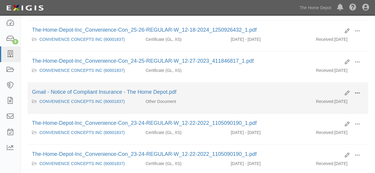
click at [358, 92] on span at bounding box center [356, 93] width 5 height 5
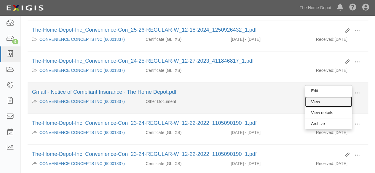
click at [335, 98] on link "View" at bounding box center [328, 102] width 47 height 11
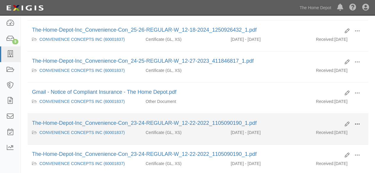
click at [355, 122] on span at bounding box center [356, 124] width 5 height 5
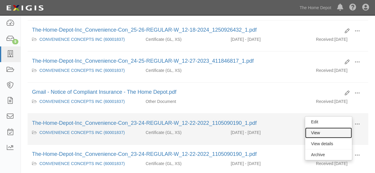
click at [338, 131] on link "View" at bounding box center [328, 133] width 47 height 11
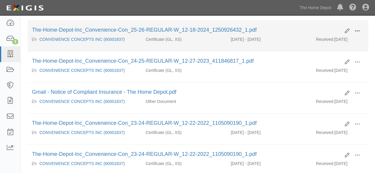
drag, startPoint x: 358, startPoint y: 28, endPoint x: 338, endPoint y: 41, distance: 23.7
click at [358, 28] on span at bounding box center [356, 30] width 5 height 5
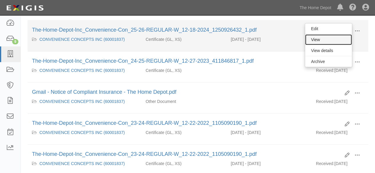
click at [335, 41] on link "View" at bounding box center [328, 39] width 47 height 11
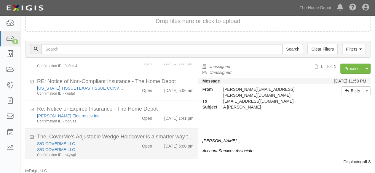
scroll to position [138, 0]
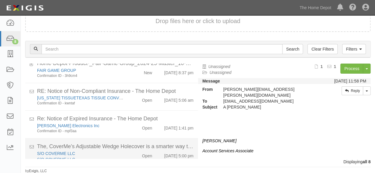
scroll to position [138, 0]
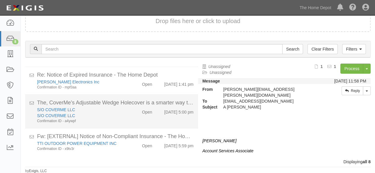
scroll to position [138, 0]
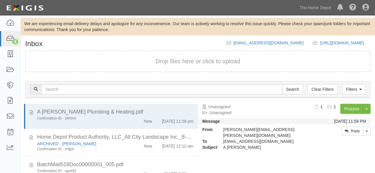
scroll to position [40, 0]
